Goal: Navigation & Orientation: Understand site structure

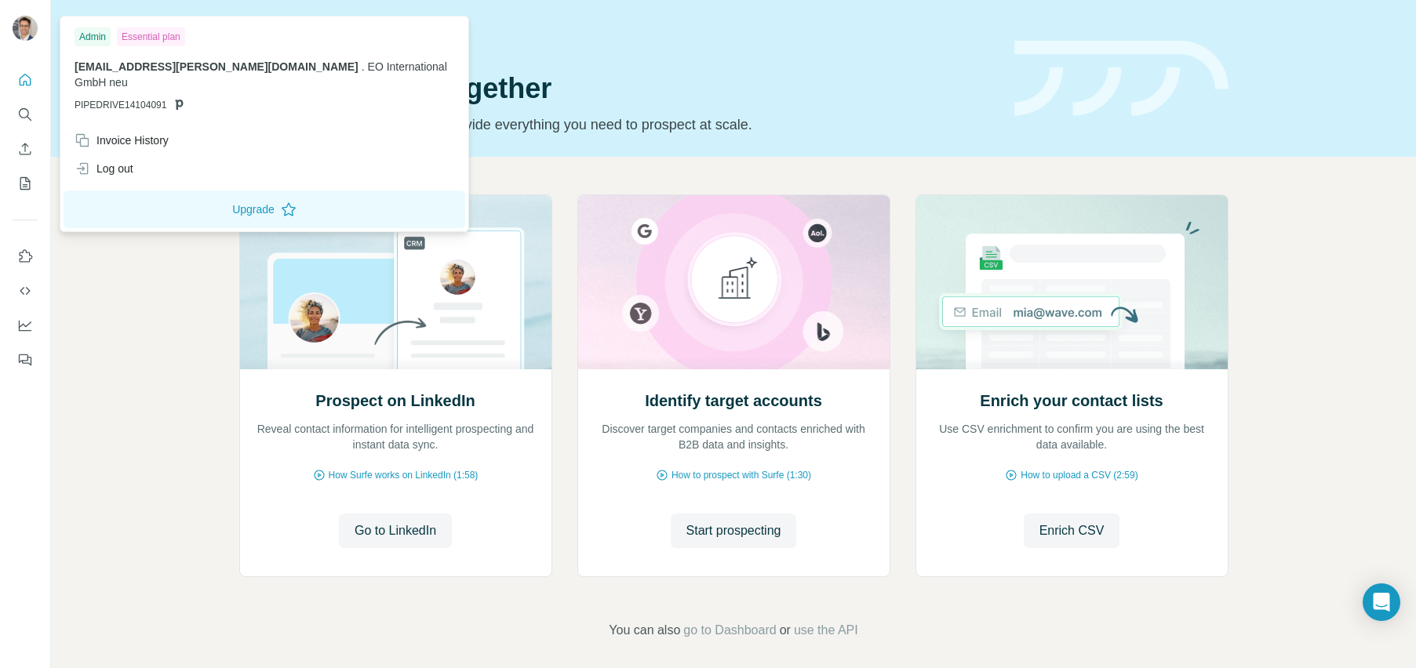
click at [144, 35] on div "Essential plan" at bounding box center [151, 36] width 68 height 19
